Goal: Register for event/course

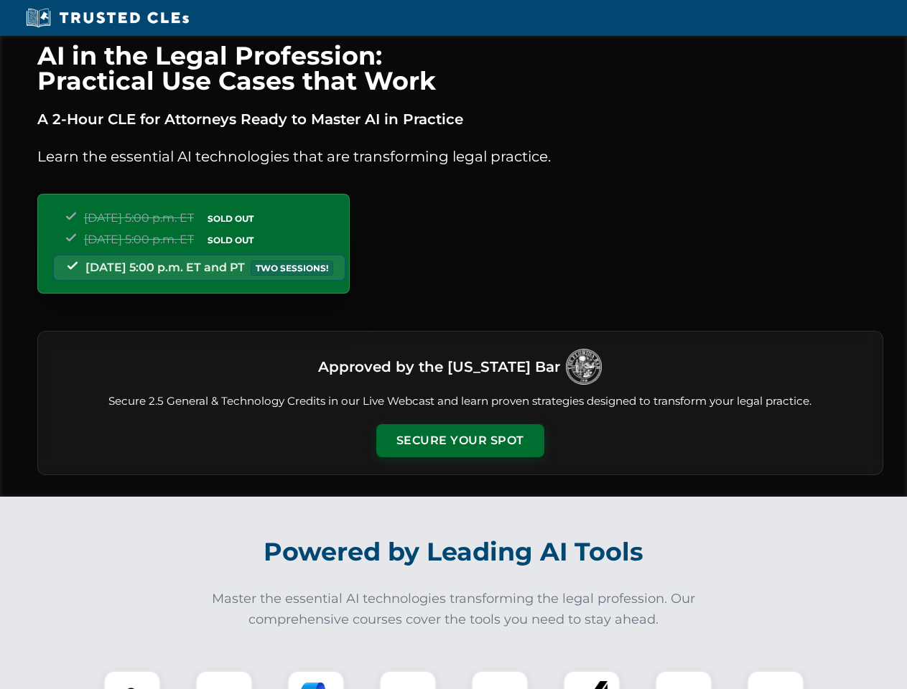
click at [460, 441] on button "Secure Your Spot" at bounding box center [460, 440] width 168 height 33
click at [132, 680] on img at bounding box center [132, 700] width 42 height 42
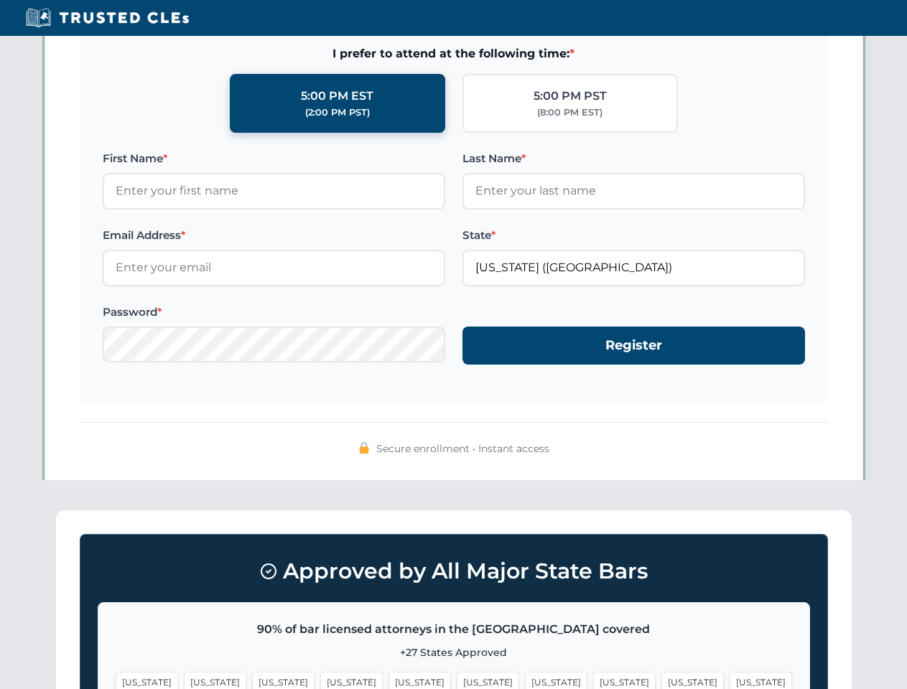
click at [525, 680] on span "[US_STATE]" at bounding box center [556, 682] width 62 height 21
click at [661, 680] on span "[US_STATE]" at bounding box center [692, 682] width 62 height 21
